Goal: Communication & Community: Answer question/provide support

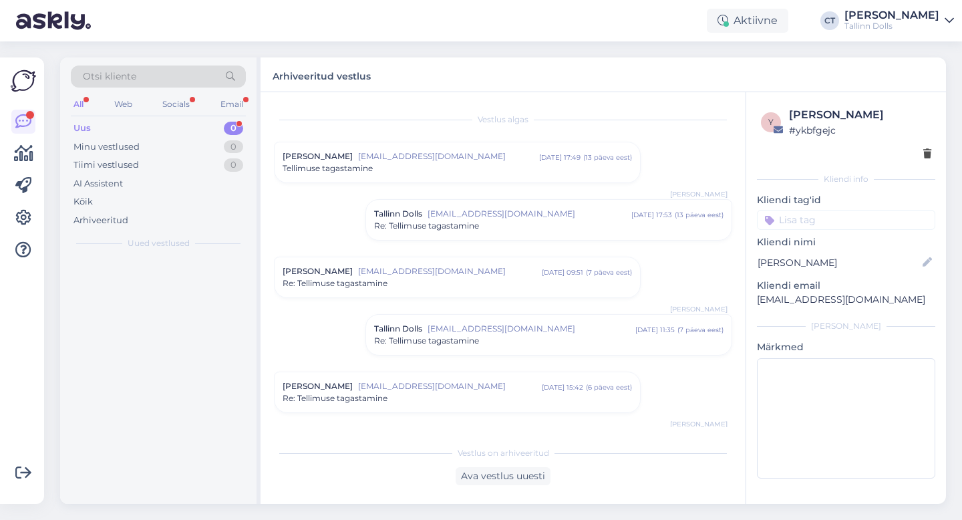
scroll to position [1162, 0]
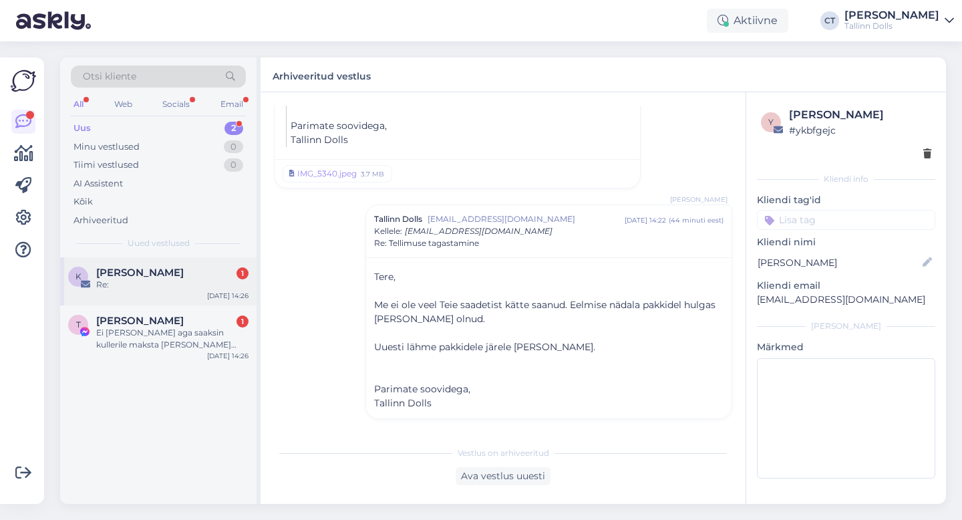
click at [142, 276] on span "[PERSON_NAME]" at bounding box center [140, 273] width 88 height 12
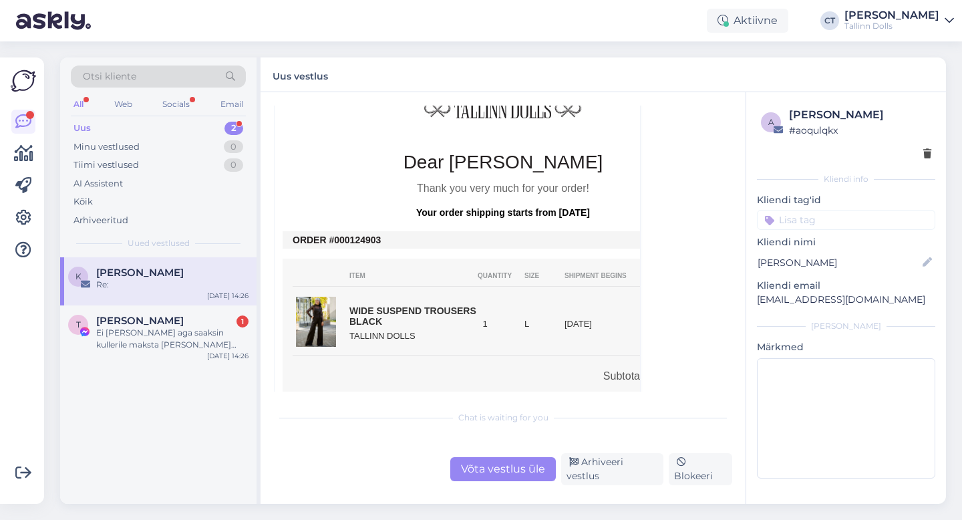
scroll to position [323, 0]
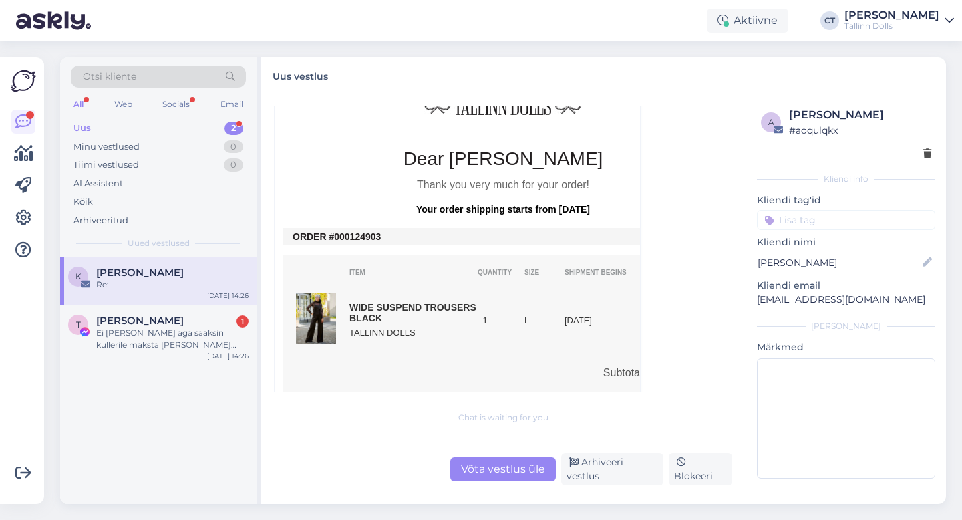
drag, startPoint x: 380, startPoint y: 236, endPoint x: 452, endPoint y: 299, distance: 95.2
click at [384, 241] on td "ORDER #000124903" at bounding box center [503, 236] width 421 height 11
click at [493, 466] on div "Võta vestlus üle" at bounding box center [503, 469] width 106 height 24
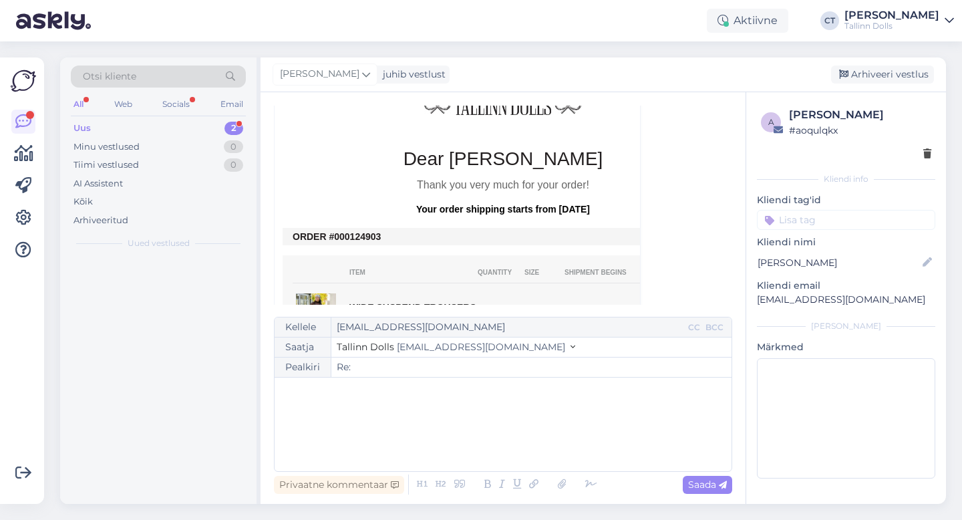
scroll to position [36, 0]
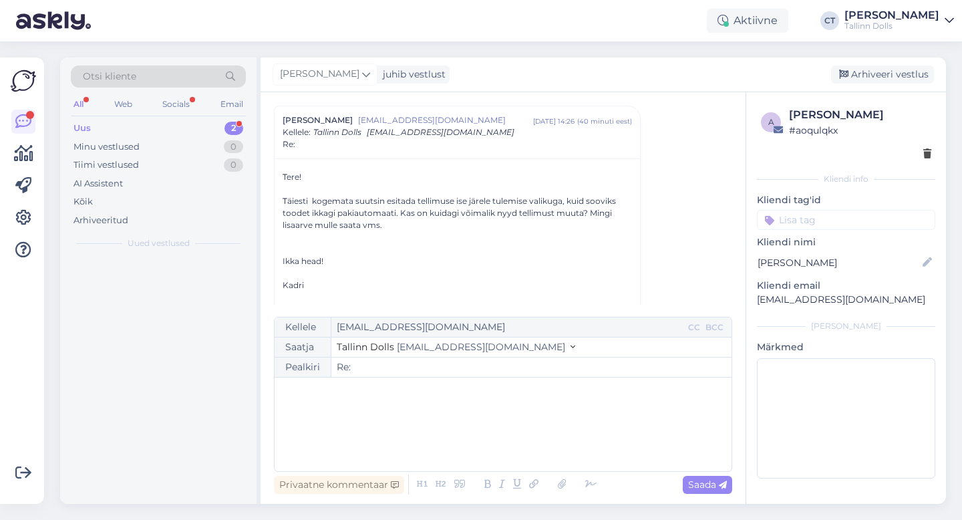
click at [496, 455] on div "﻿" at bounding box center [503, 424] width 444 height 80
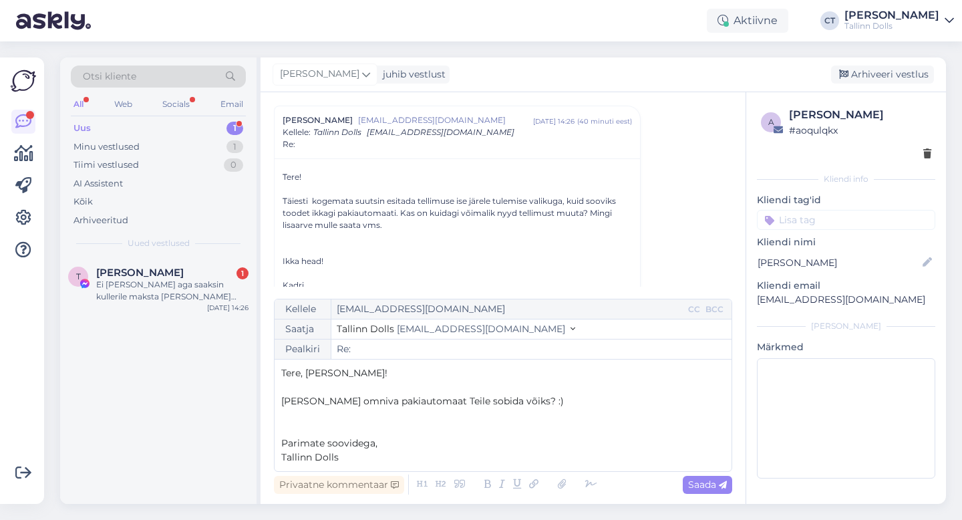
click at [314, 382] on p "﻿" at bounding box center [503, 387] width 444 height 14
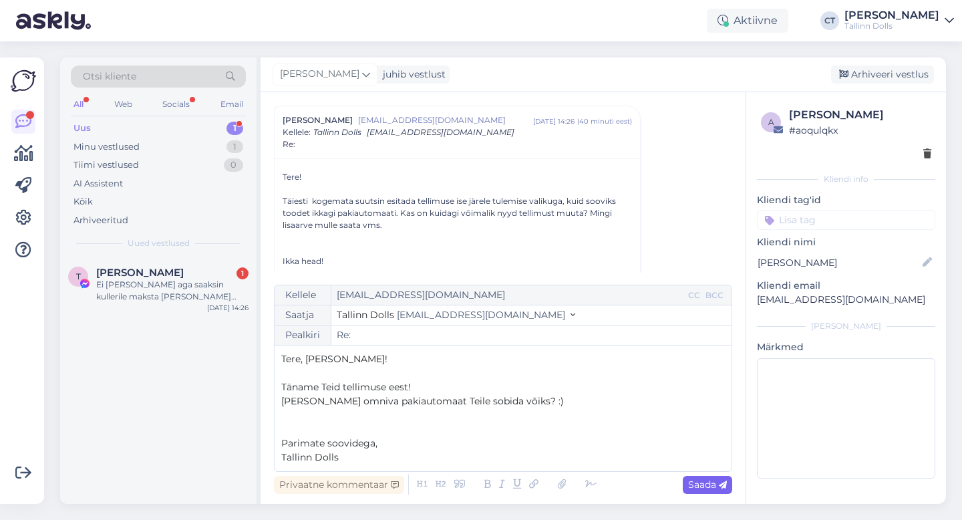
click at [706, 485] on span "Saada" at bounding box center [707, 485] width 39 height 12
type input "Re: Re:"
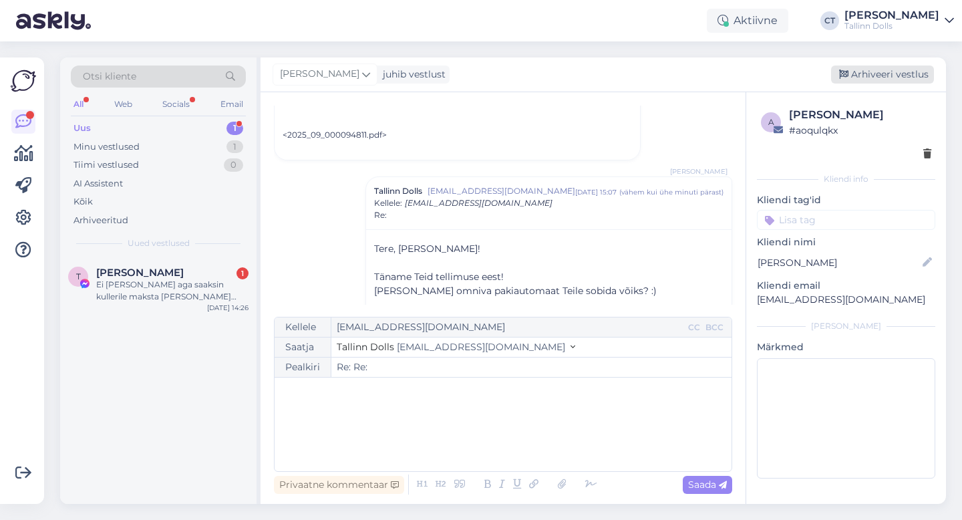
click at [881, 73] on div "Arhiveeri vestlus" at bounding box center [882, 74] width 103 height 18
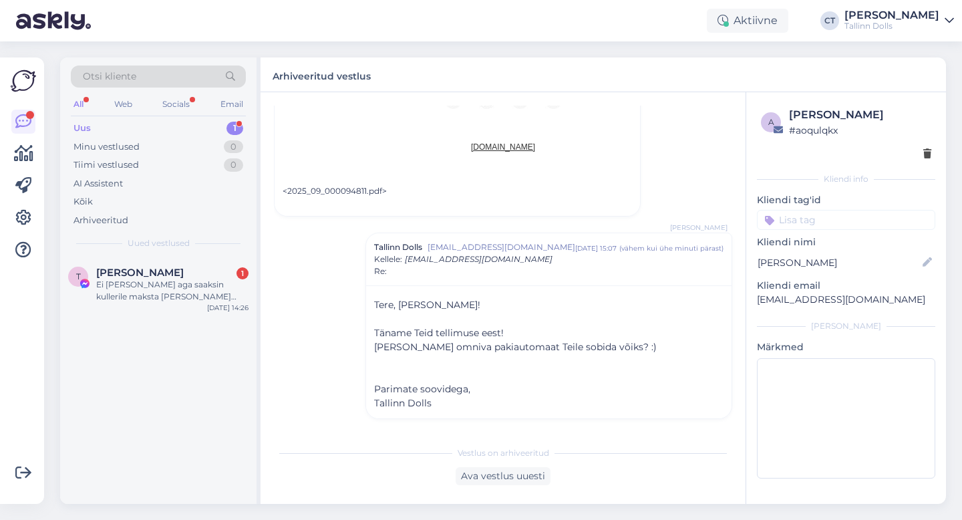
click at [210, 256] on div "Otsi kliente All Web Socials Email Uus 1 Minu vestlused 0 Tiimi vestlused 0 AI …" at bounding box center [158, 157] width 196 height 200
click at [197, 276] on div "[PERSON_NAME] 1" at bounding box center [172, 273] width 152 height 12
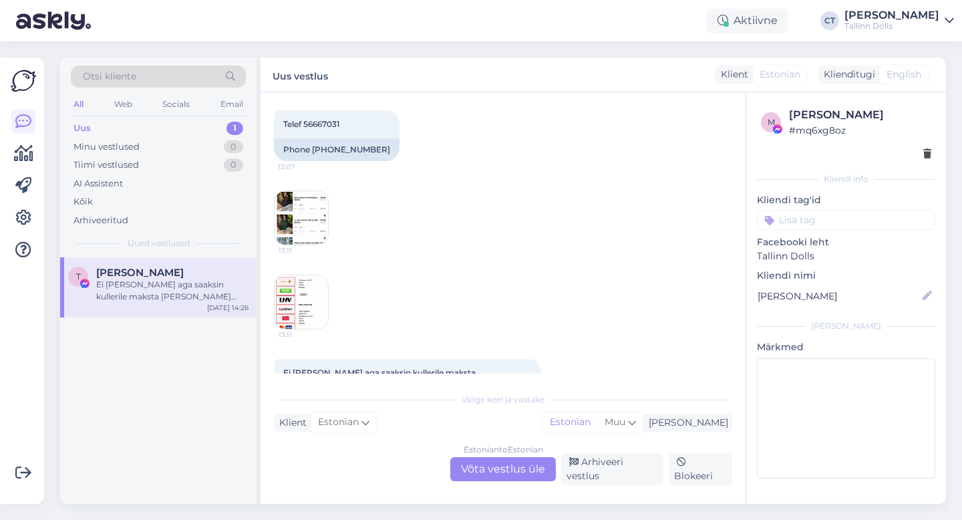
scroll to position [415, 0]
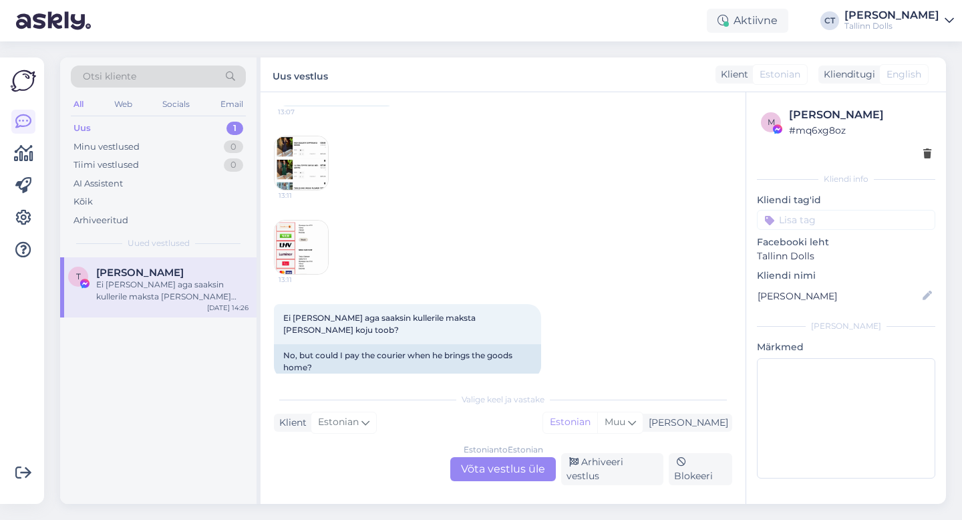
click at [485, 469] on div "Estonian to Estonian Võta vestlus üle" at bounding box center [503, 469] width 106 height 24
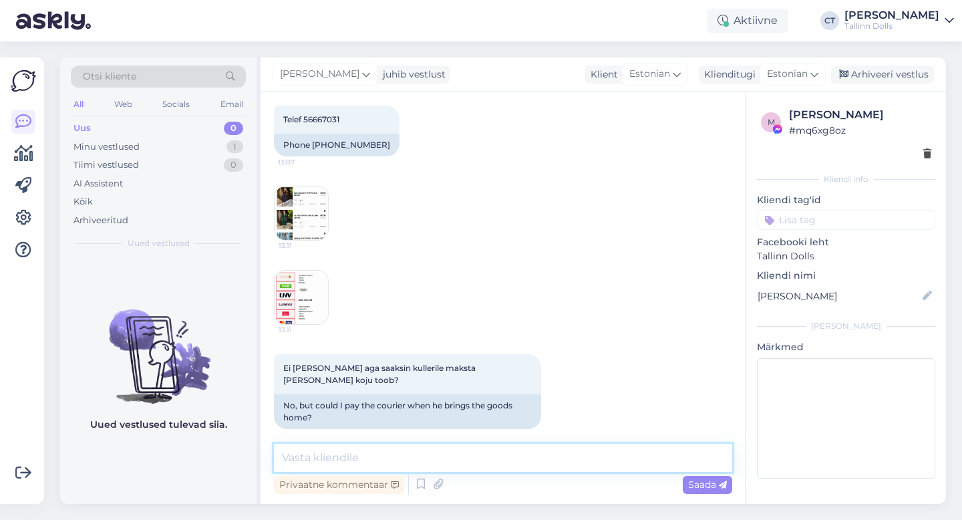
click at [489, 459] on textarea at bounding box center [503, 458] width 458 height 28
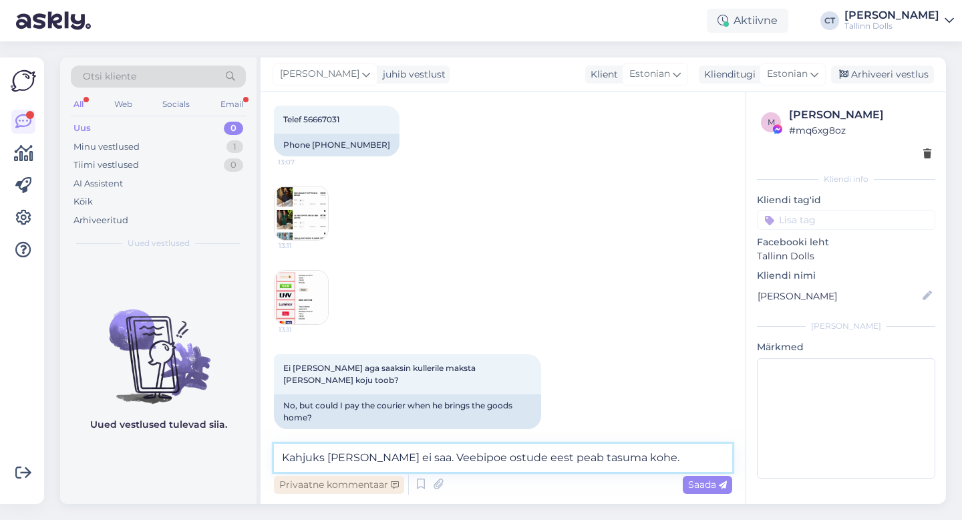
type textarea "Kahjuks [PERSON_NAME] ei saa. Veebipoe ostude eest peab tasuma kohe."
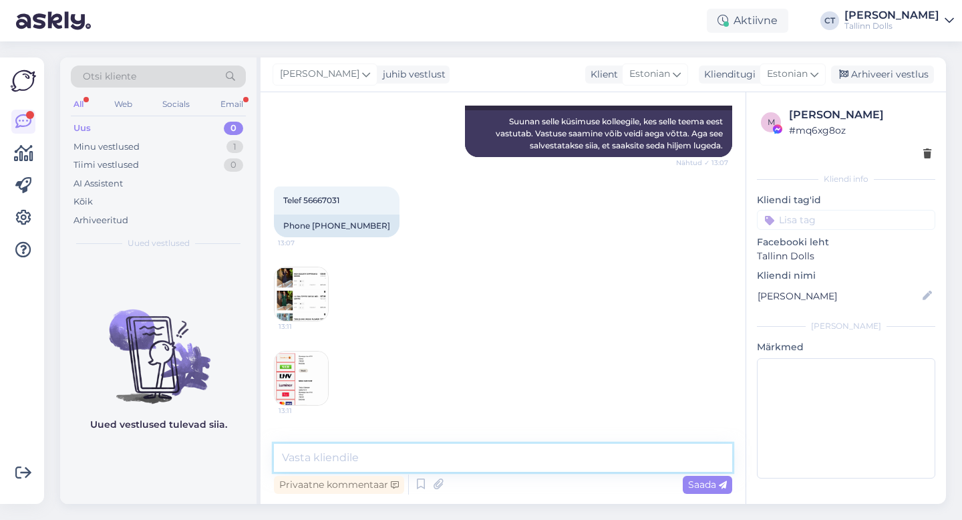
scroll to position [434, 0]
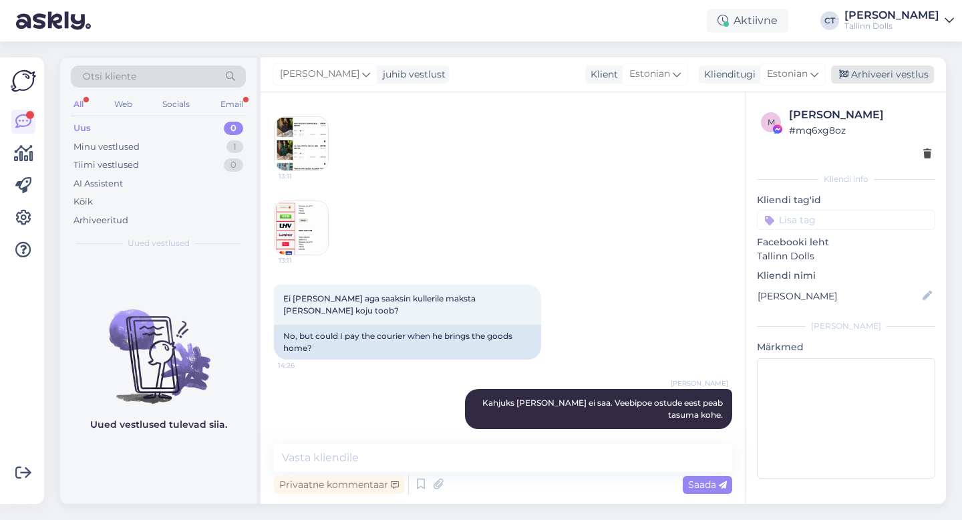
click at [907, 70] on div "Arhiveeri vestlus" at bounding box center [882, 74] width 103 height 18
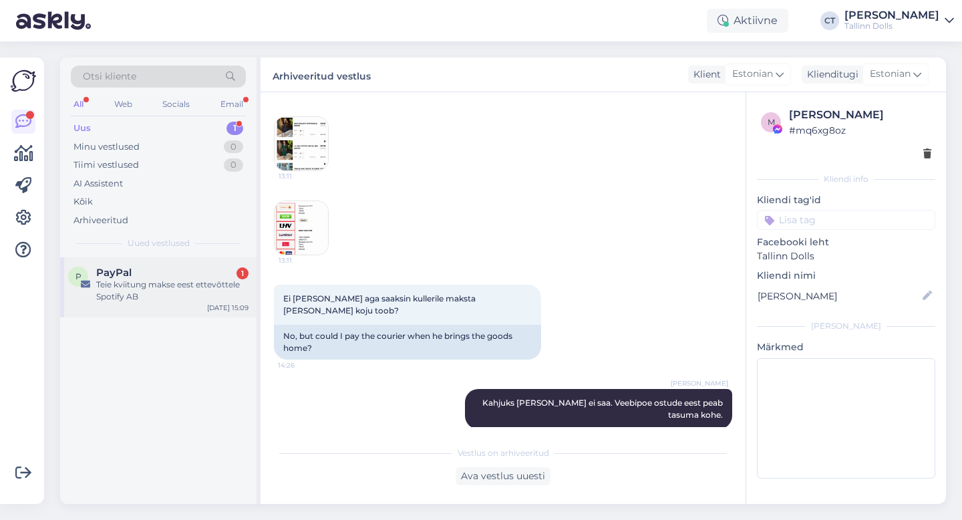
click at [131, 275] on div "PayPal 1" at bounding box center [172, 273] width 152 height 12
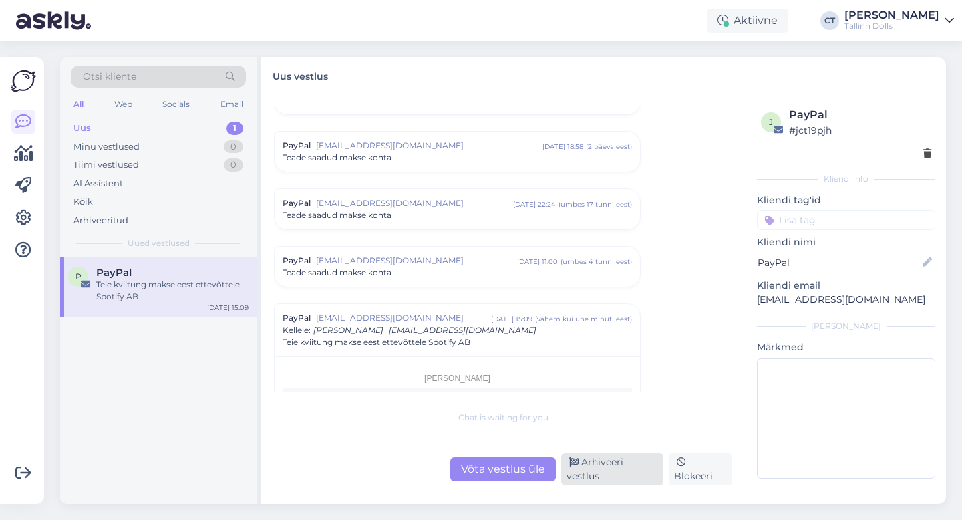
click at [591, 471] on div "Arhiveeri vestlus" at bounding box center [612, 469] width 102 height 32
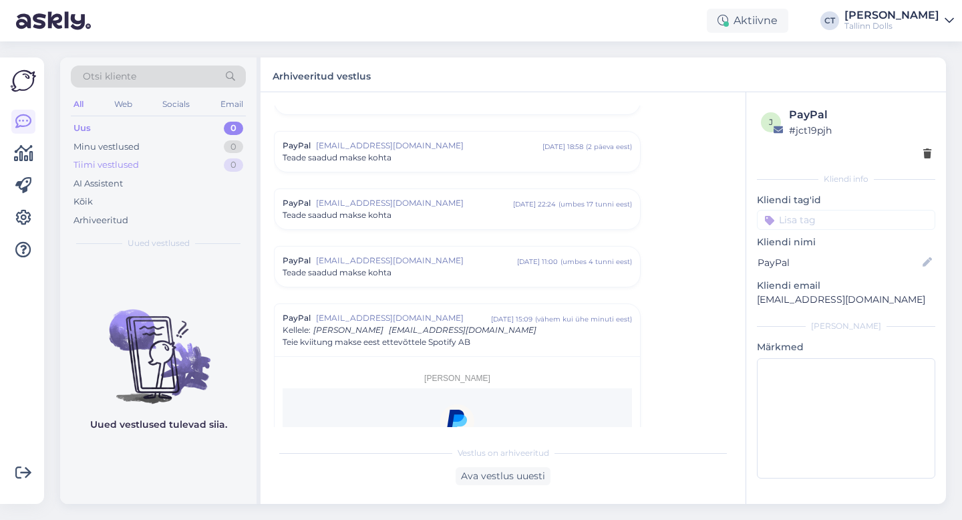
scroll to position [5726, 0]
